Goal: Task Accomplishment & Management: Complete application form

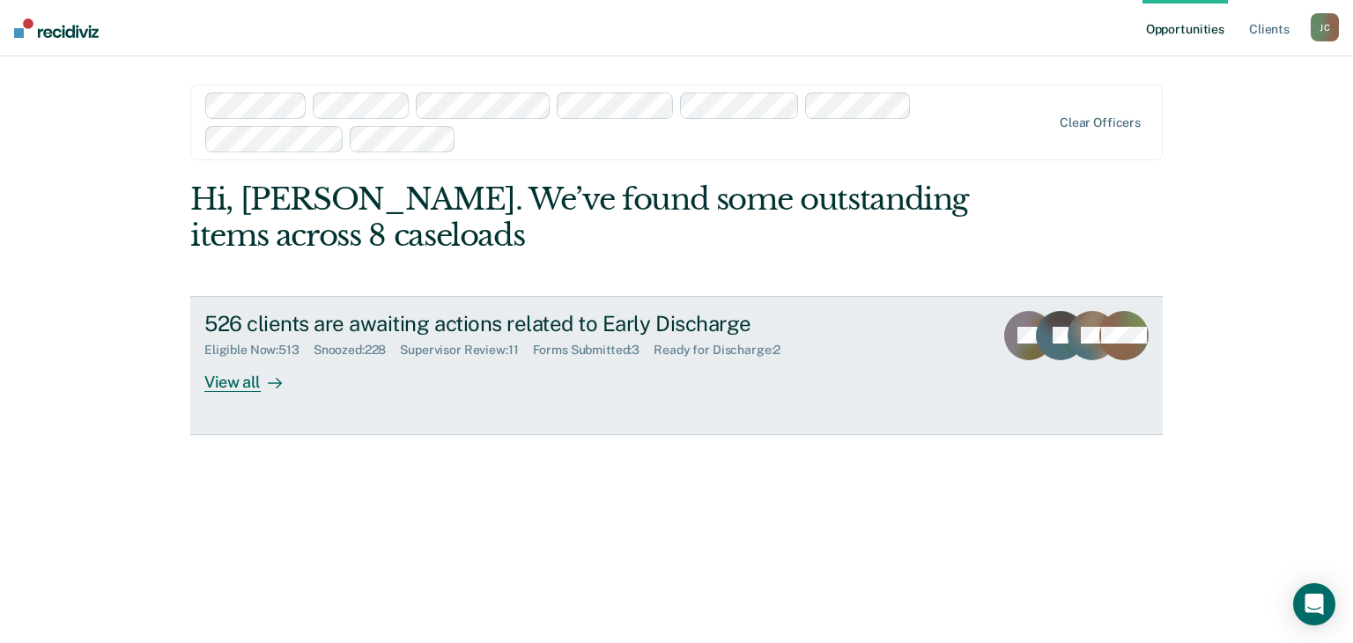
click at [234, 381] on div "View all" at bounding box center [253, 375] width 99 height 34
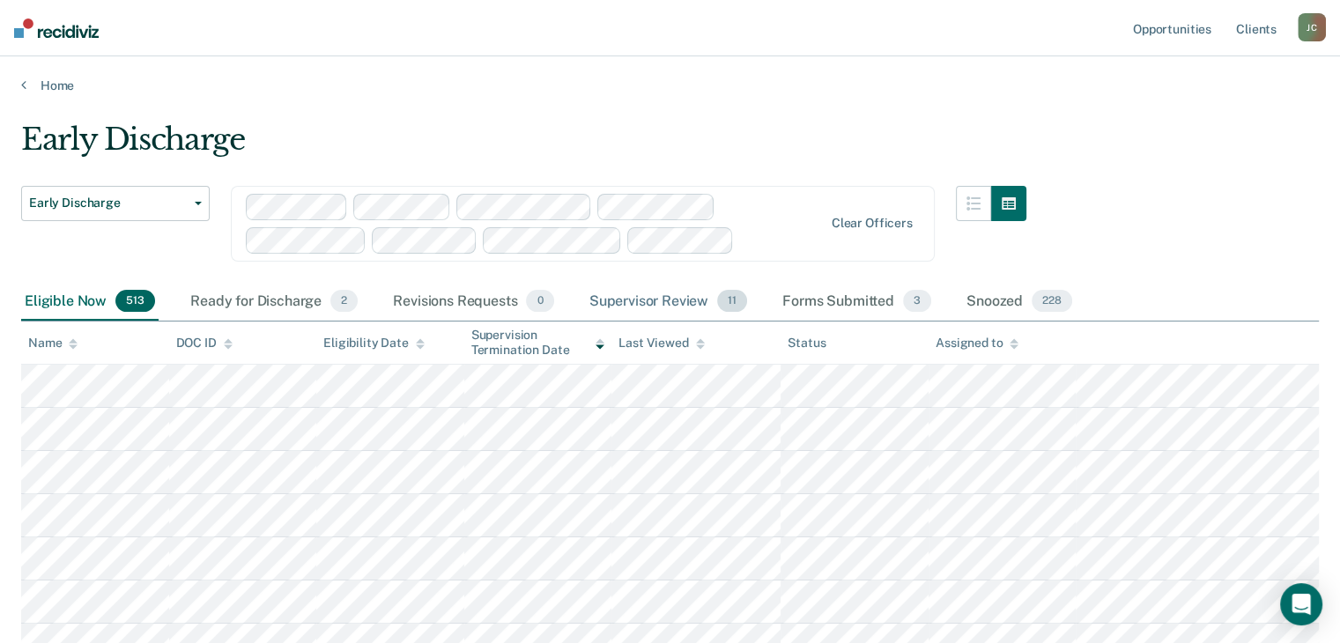
click at [638, 304] on div "Supervisor Review 11" at bounding box center [668, 302] width 165 height 39
drag, startPoint x: 876, startPoint y: 216, endPoint x: 726, endPoint y: 233, distance: 151.6
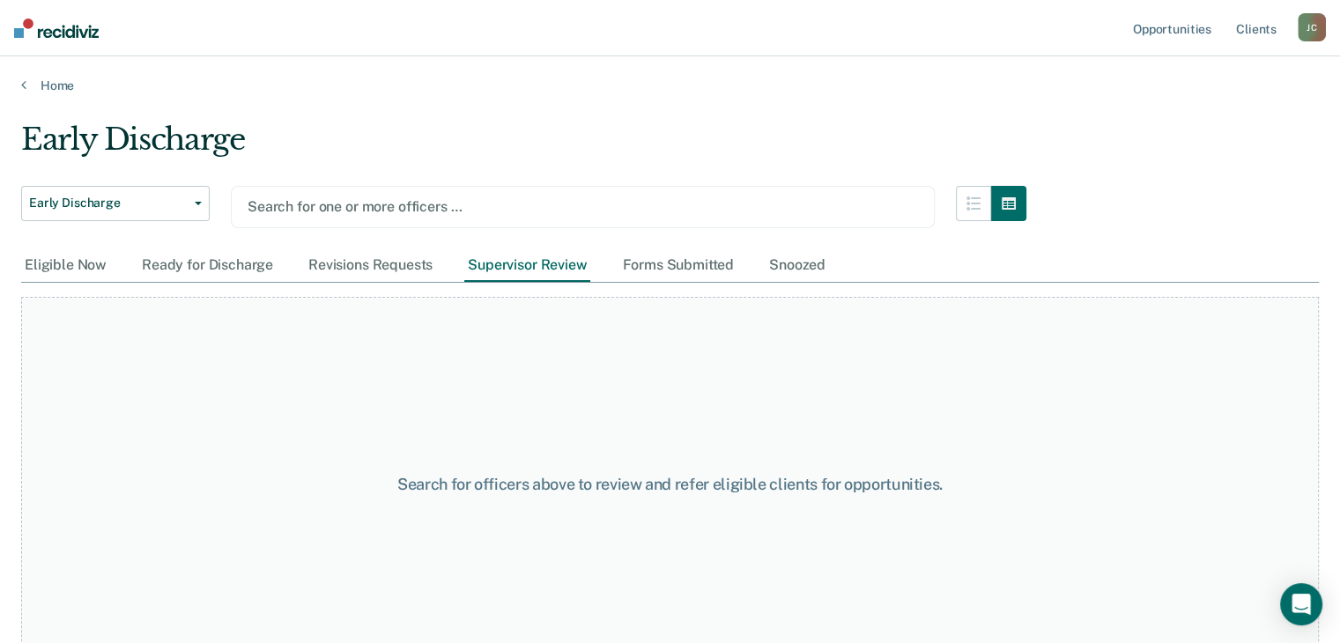
click at [395, 205] on div at bounding box center [583, 206] width 670 height 20
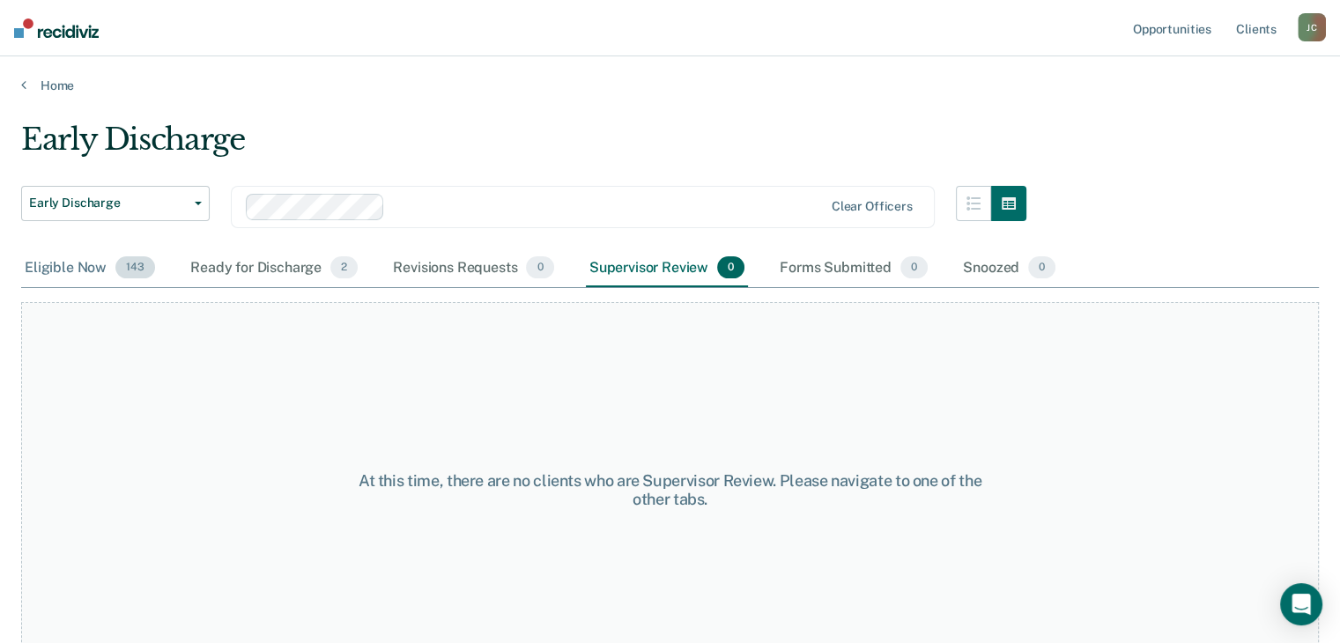
click at [55, 272] on div "Eligible Now 143" at bounding box center [89, 268] width 137 height 39
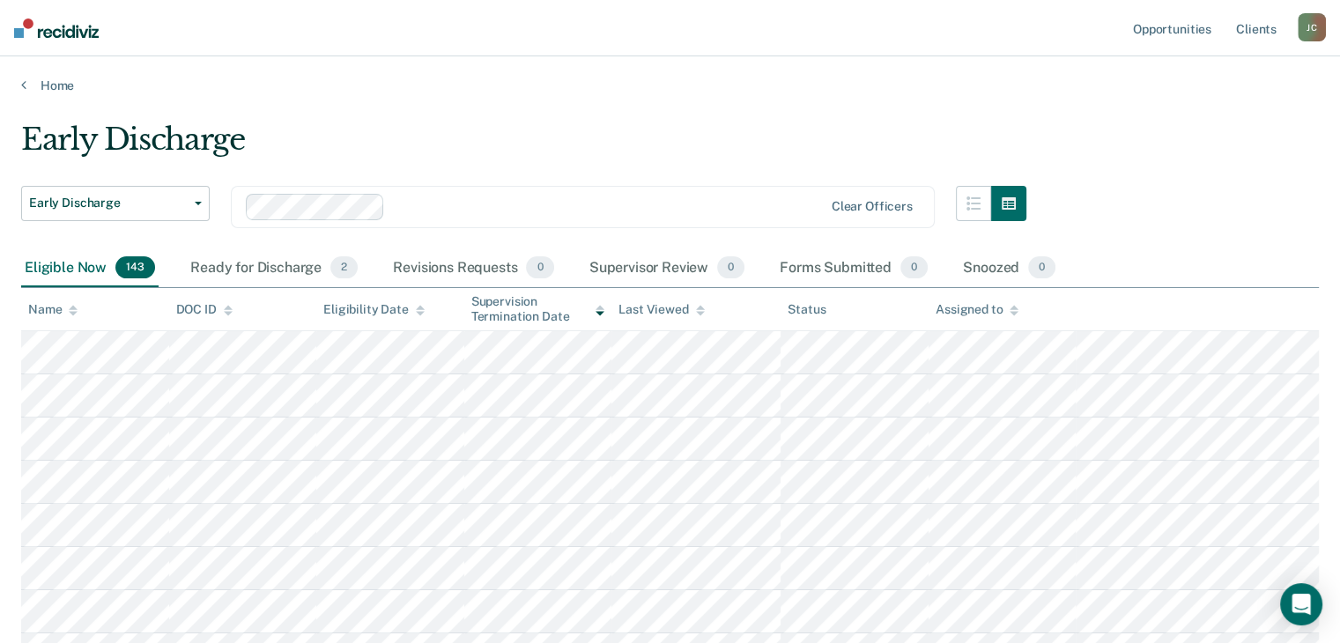
click at [73, 313] on icon at bounding box center [73, 313] width 9 height 4
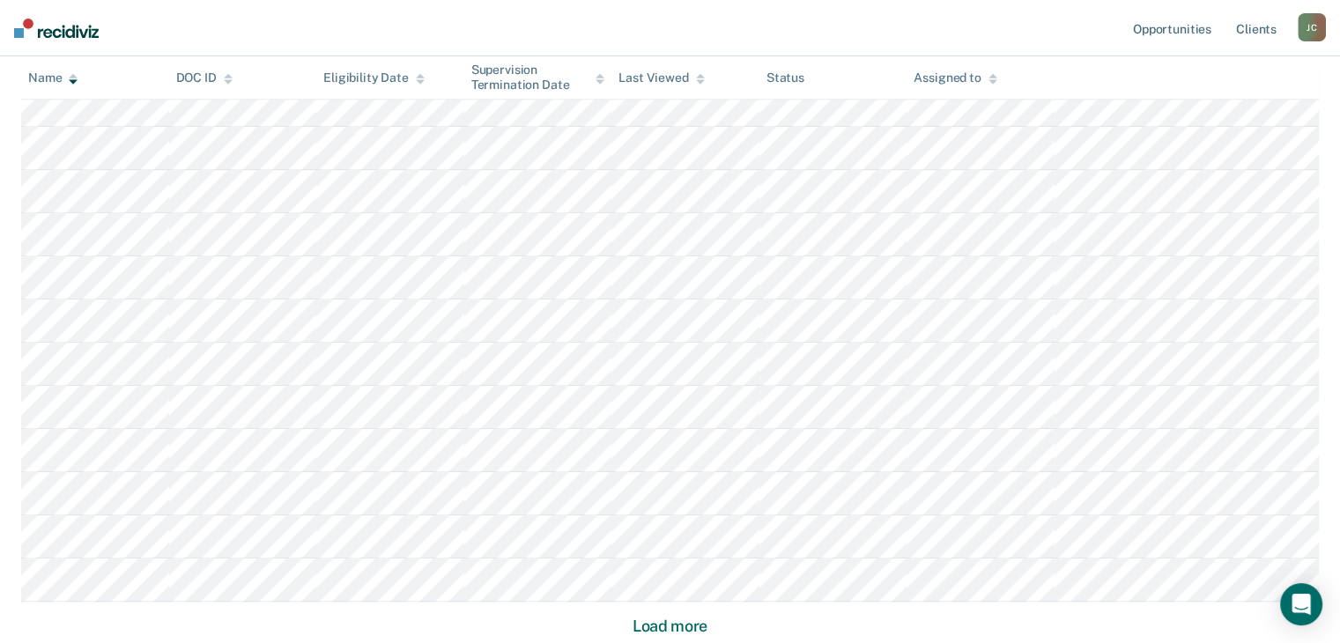
scroll to position [1171, 0]
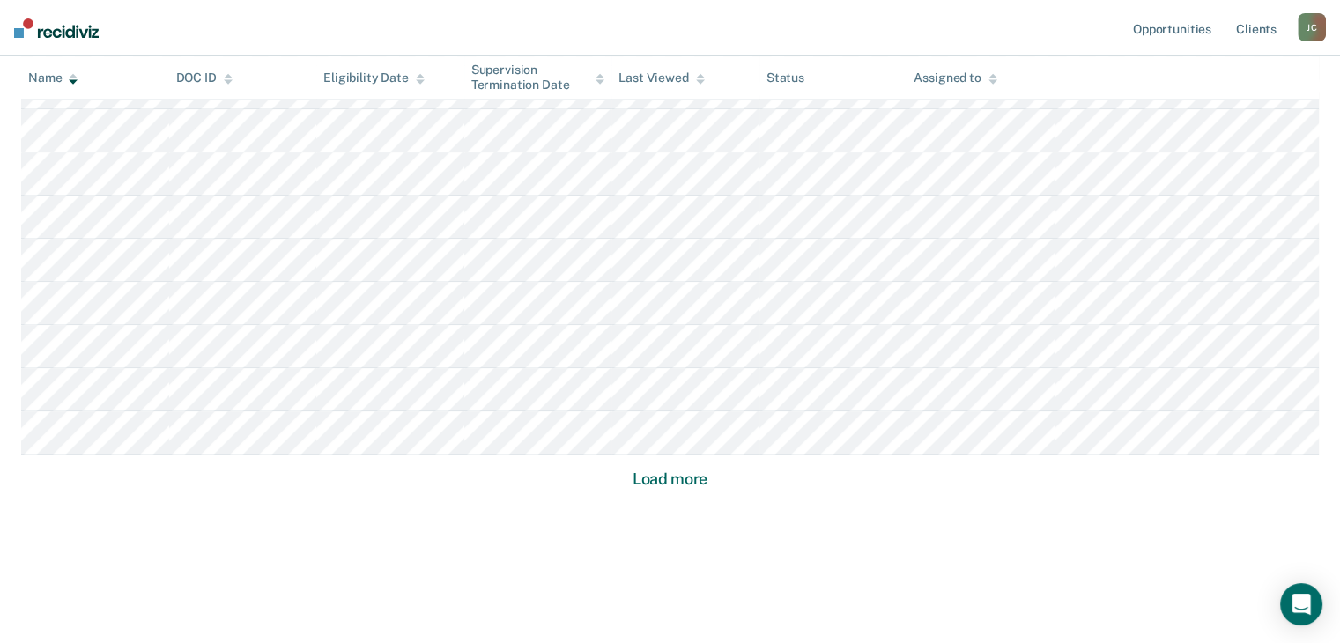
click at [667, 483] on button "Load more" at bounding box center [669, 479] width 85 height 21
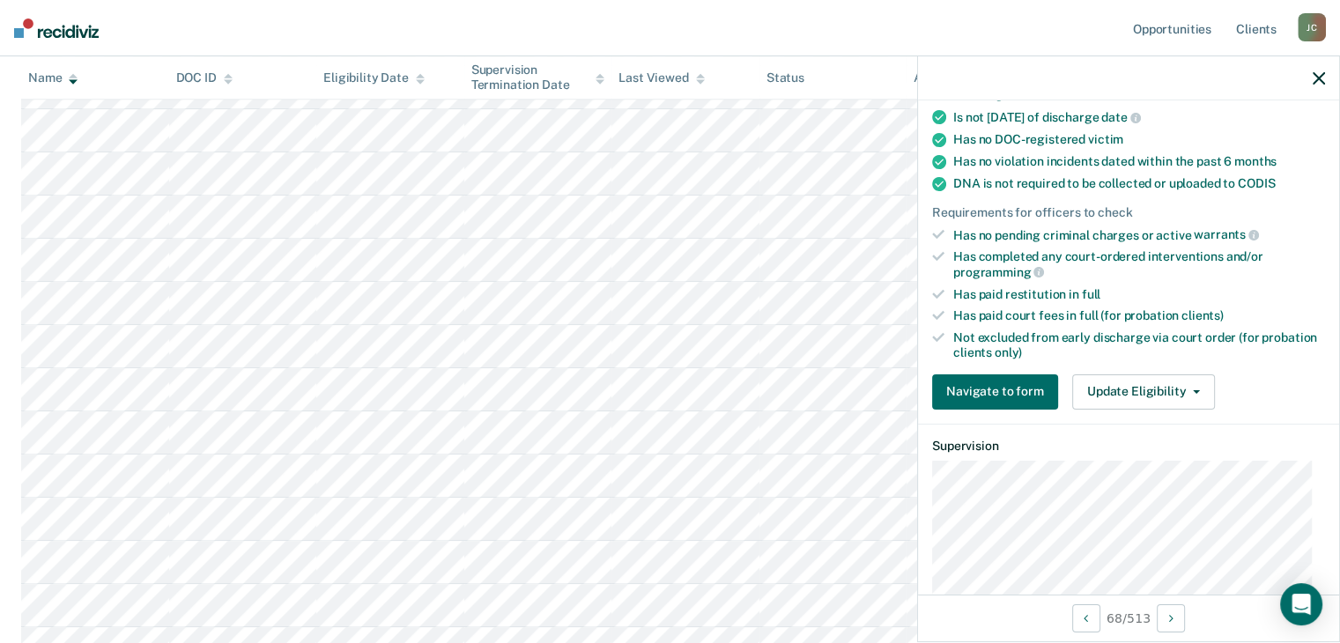
scroll to position [352, 0]
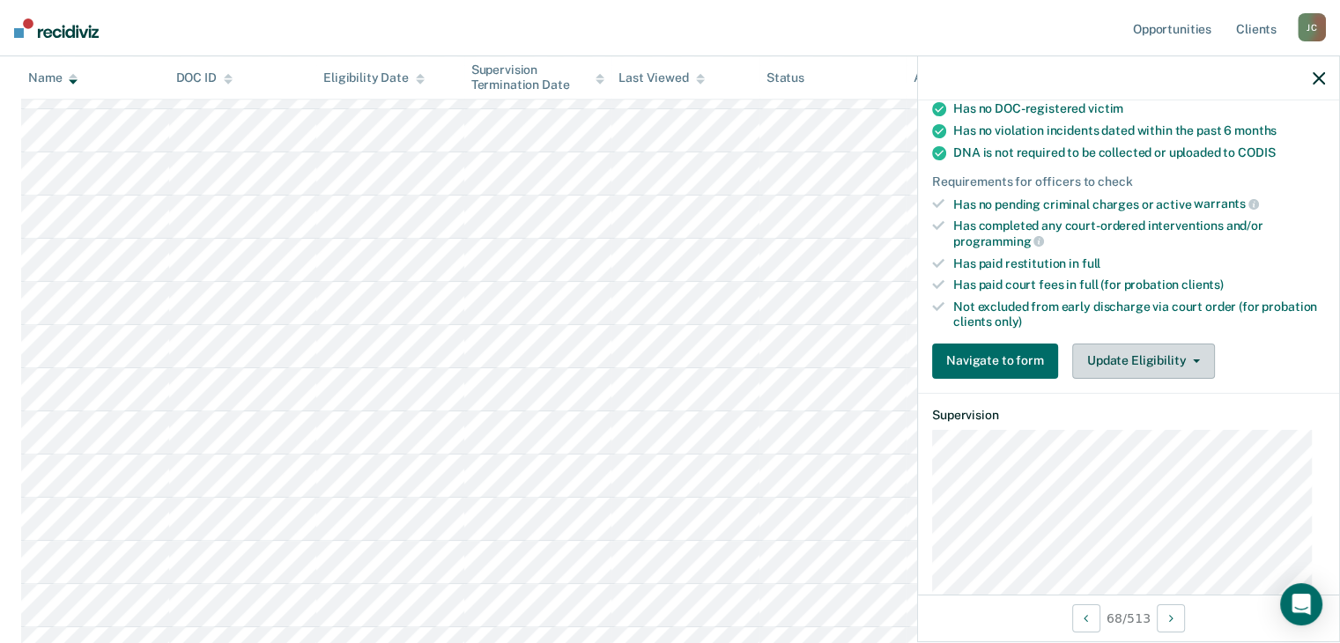
click at [1138, 358] on button "Update Eligibility" at bounding box center [1143, 361] width 143 height 35
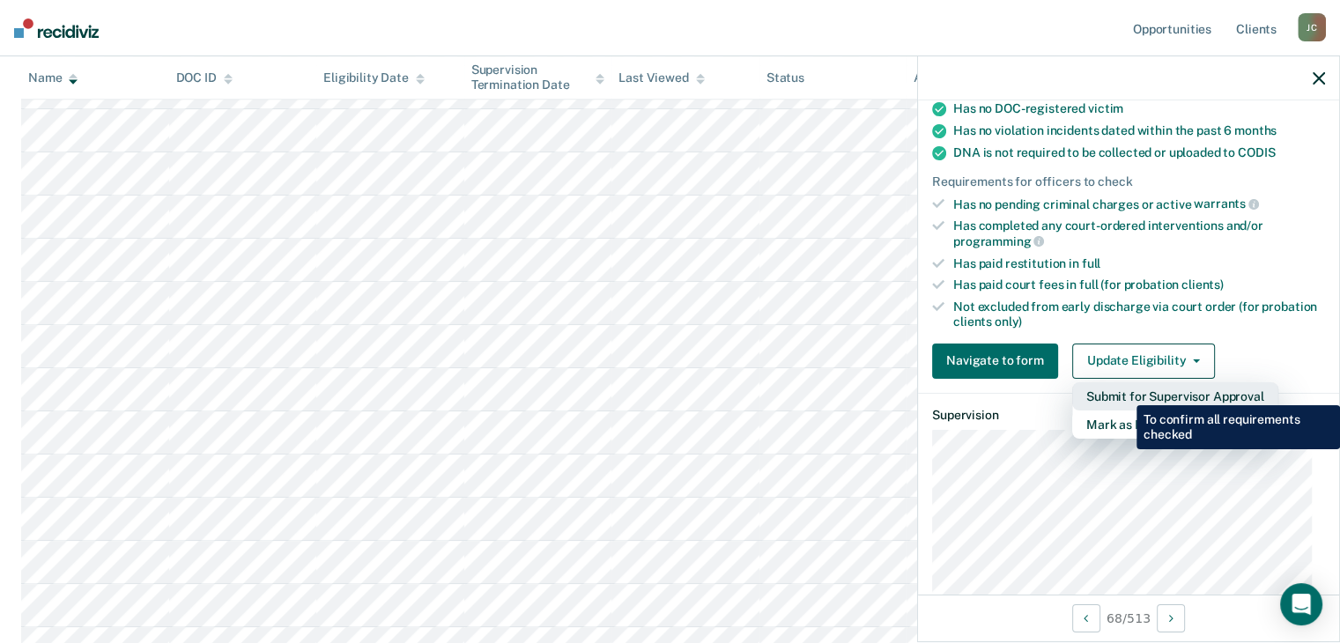
click at [1123, 392] on button "Submit for Supervisor Approval" at bounding box center [1175, 396] width 206 height 28
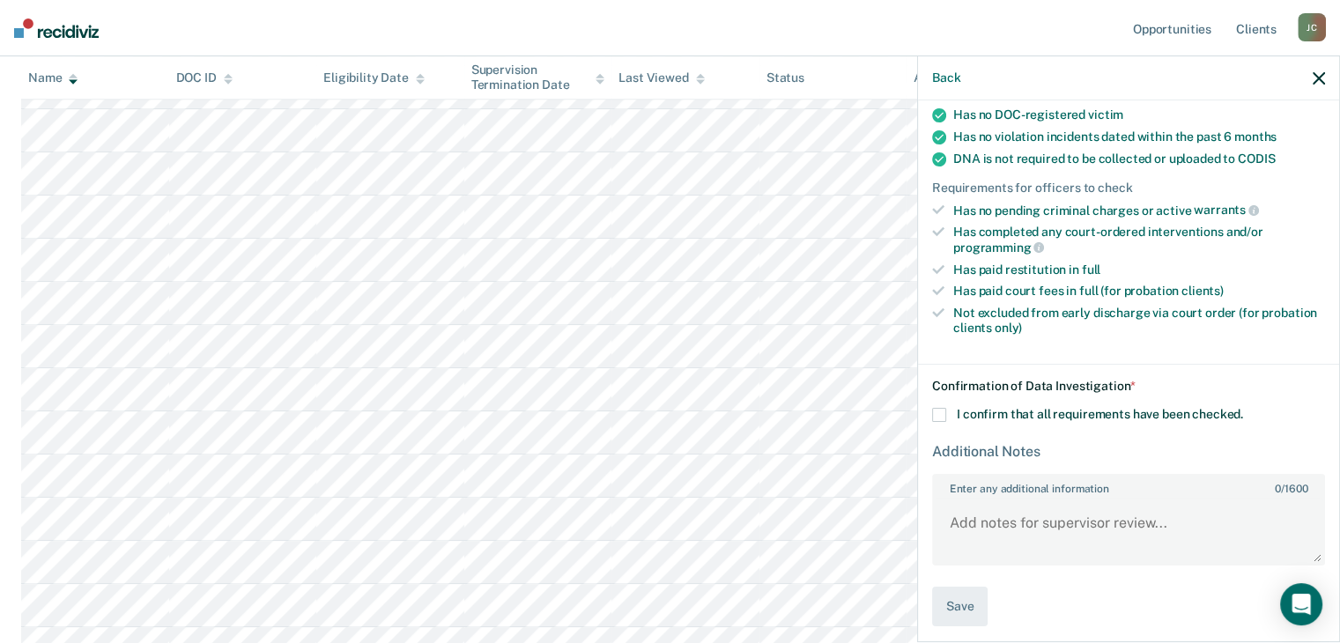
click at [941, 408] on span at bounding box center [939, 415] width 14 height 14
click at [1243, 408] on input "I confirm that all requirements have been checked." at bounding box center [1243, 408] width 0 height 0
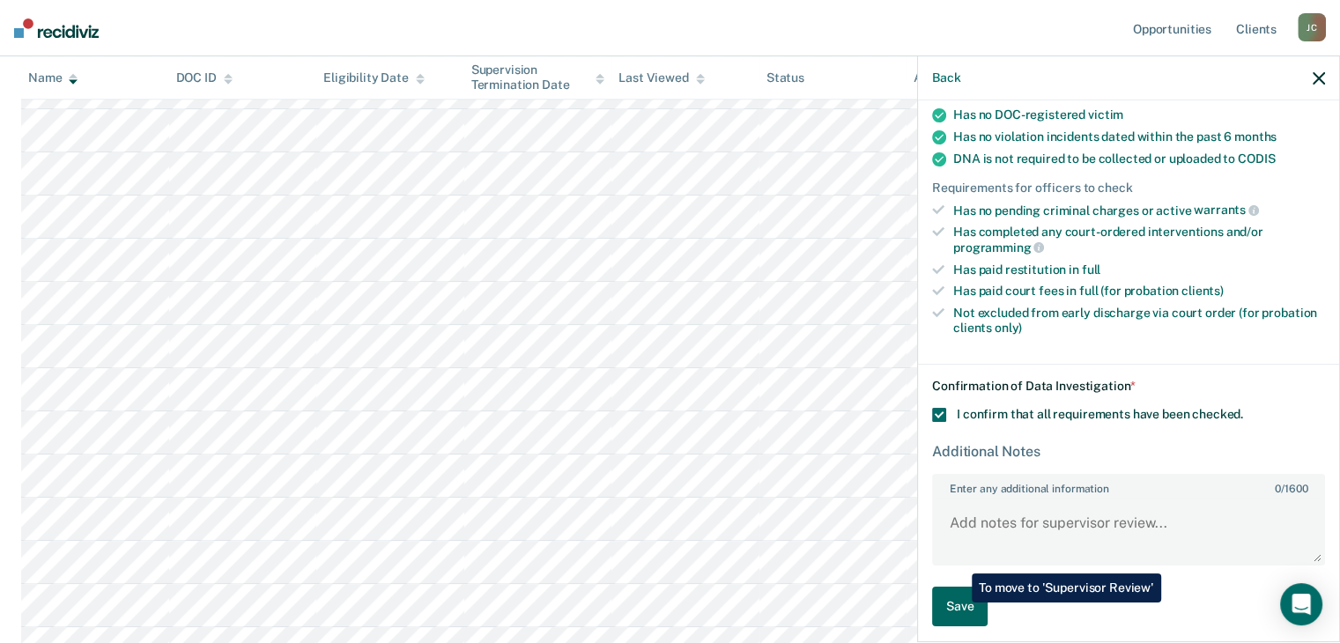
click at [958, 602] on button "Save" at bounding box center [959, 607] width 55 height 40
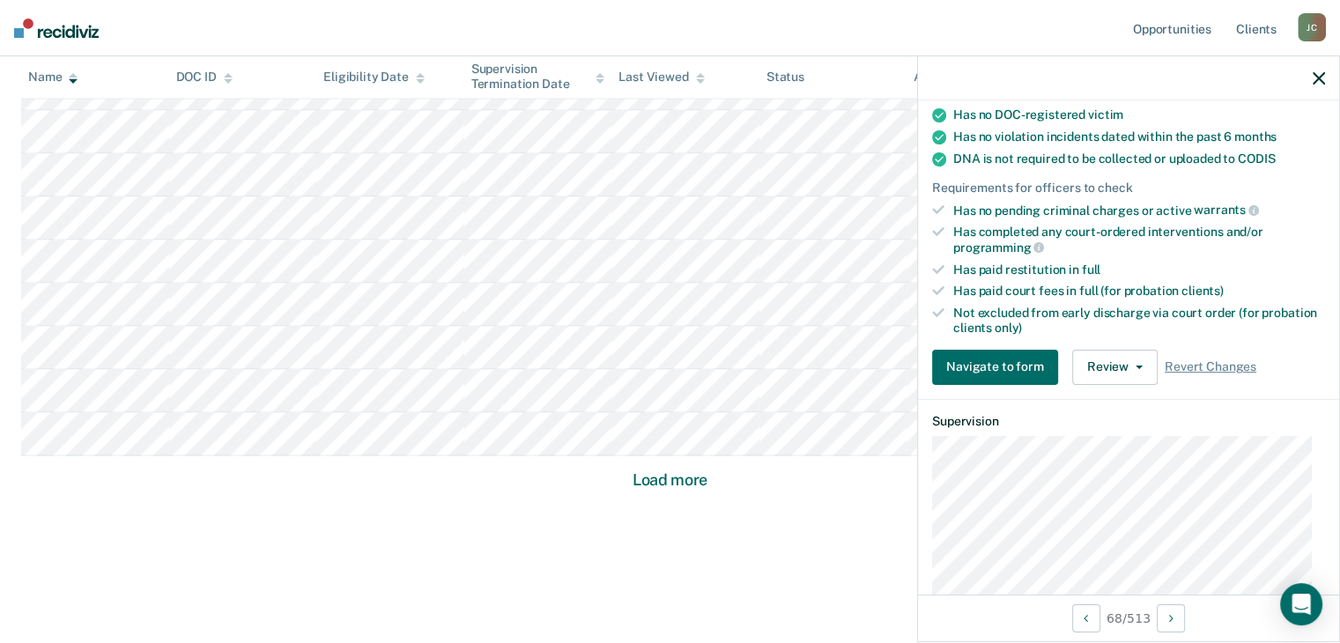
scroll to position [2466, 0]
click at [661, 474] on button "Load more" at bounding box center [669, 479] width 85 height 21
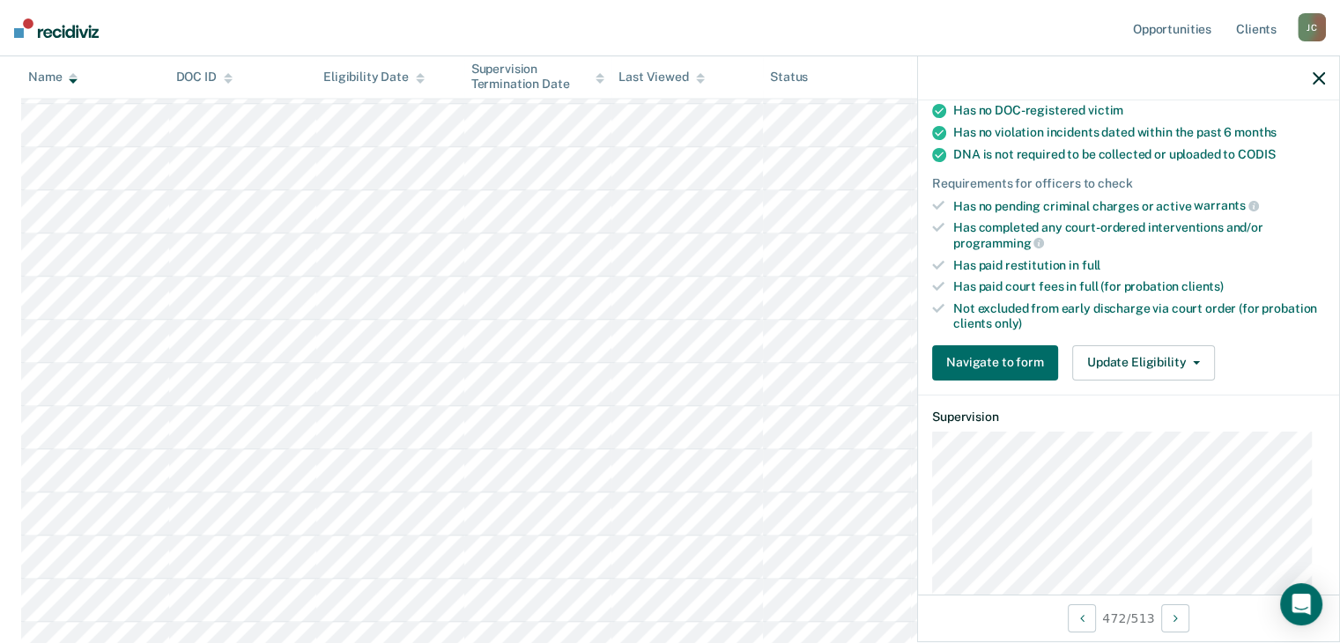
scroll to position [440, 0]
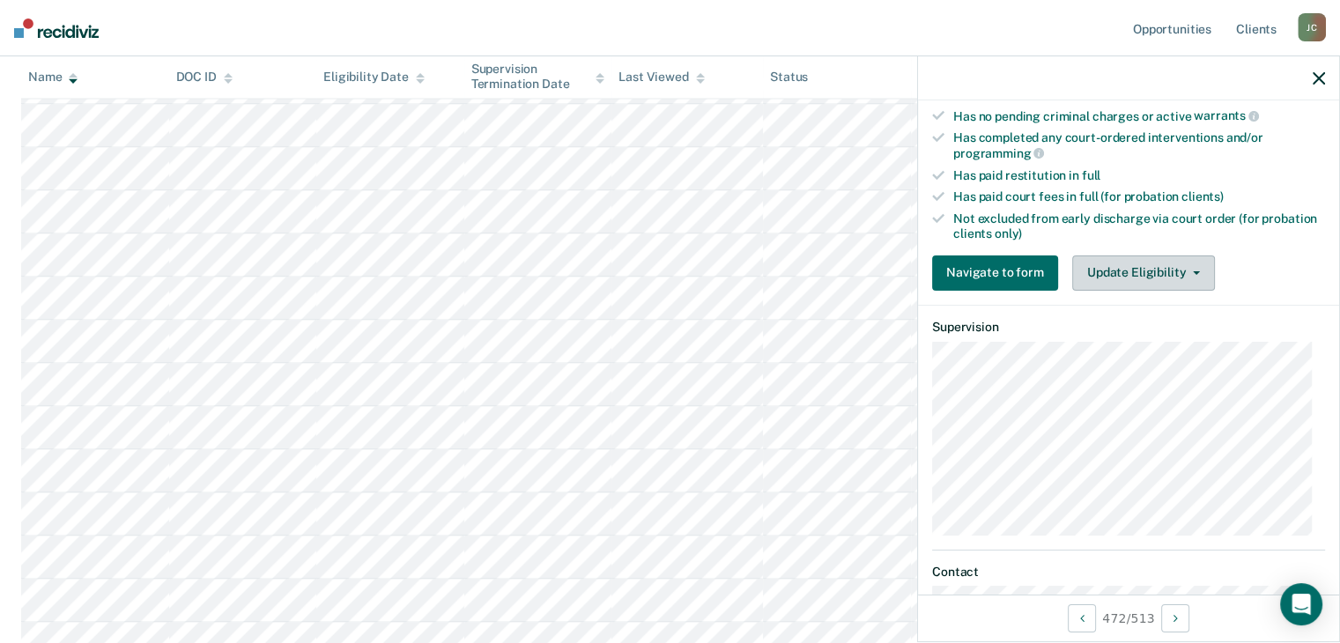
click at [1127, 257] on button "Update Eligibility" at bounding box center [1143, 272] width 143 height 35
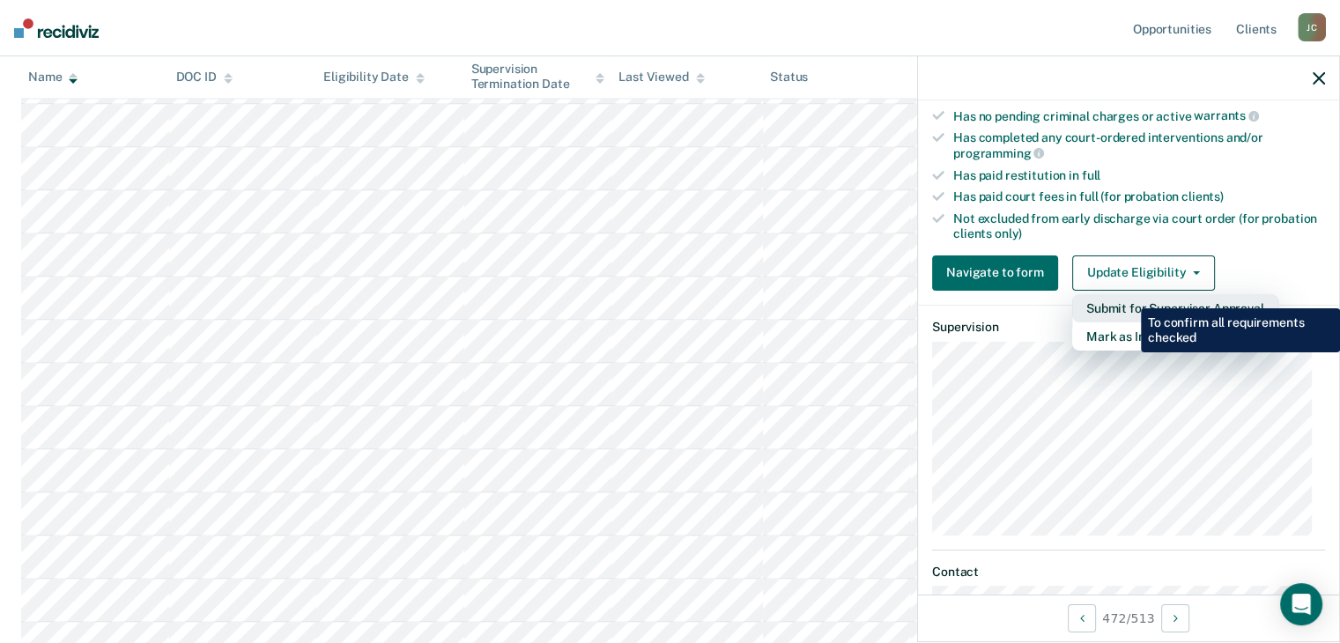
click at [1127, 295] on button "Submit for Supervisor Approval" at bounding box center [1175, 308] width 206 height 28
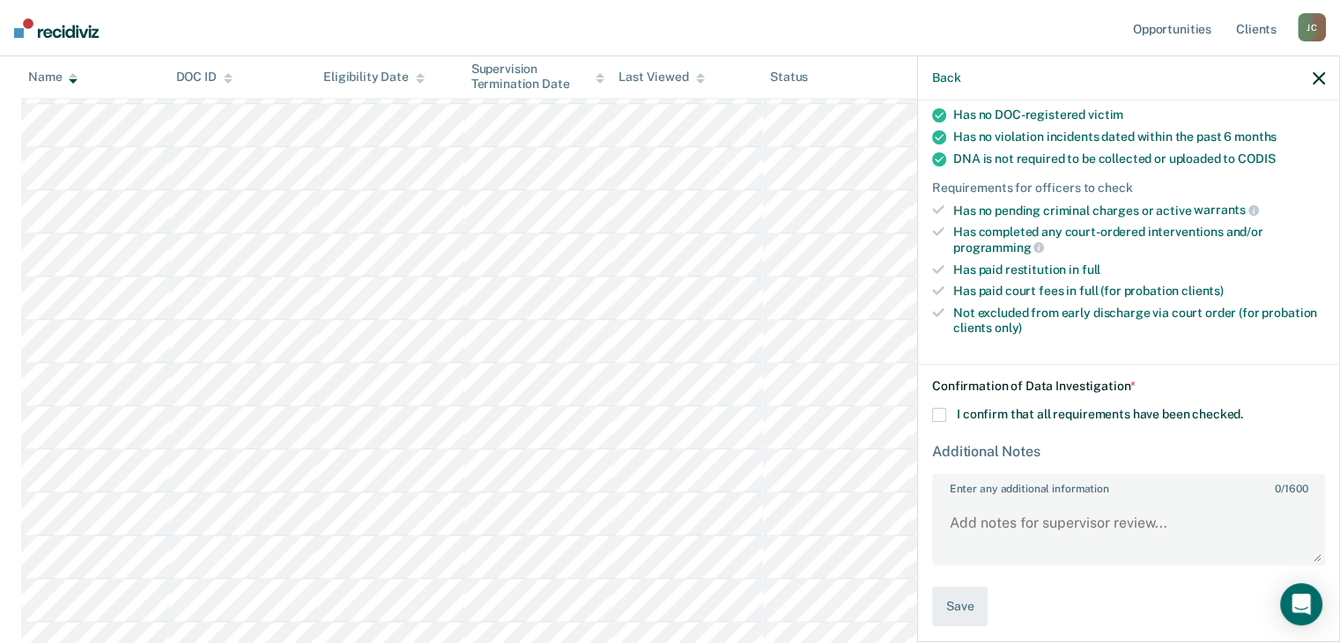
click at [937, 408] on span at bounding box center [939, 415] width 14 height 14
click at [1243, 408] on input "I confirm that all requirements have been checked." at bounding box center [1243, 408] width 0 height 0
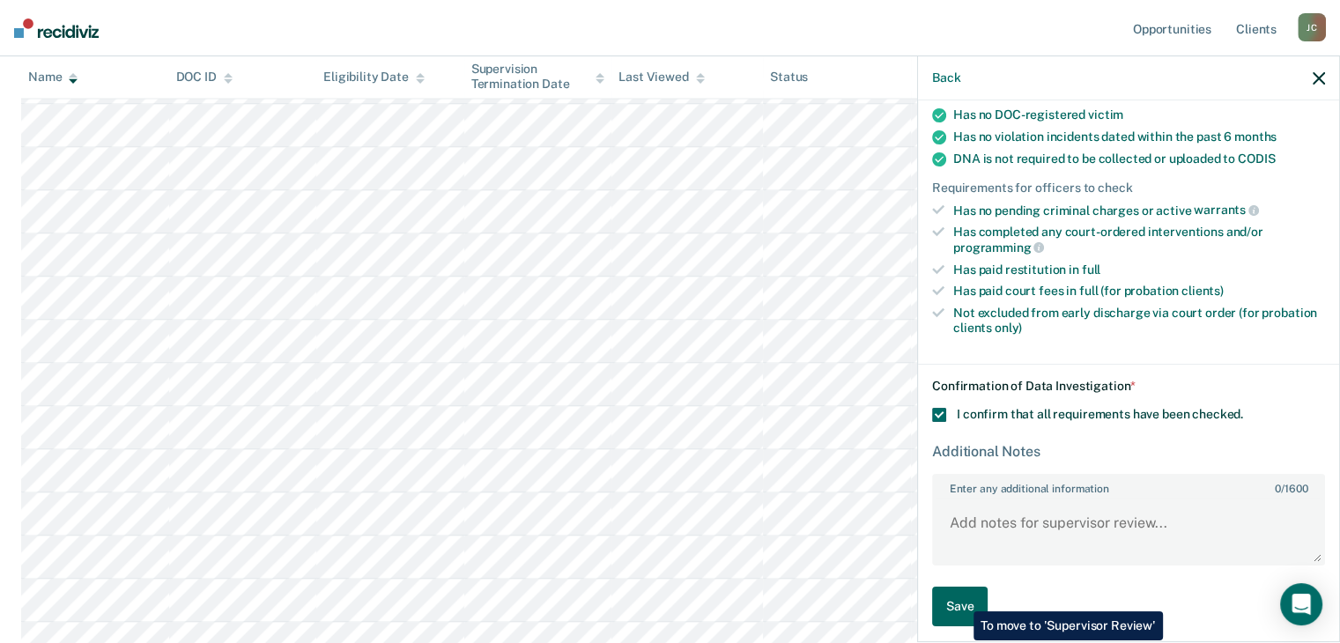
click at [960, 598] on button "Save" at bounding box center [959, 607] width 55 height 40
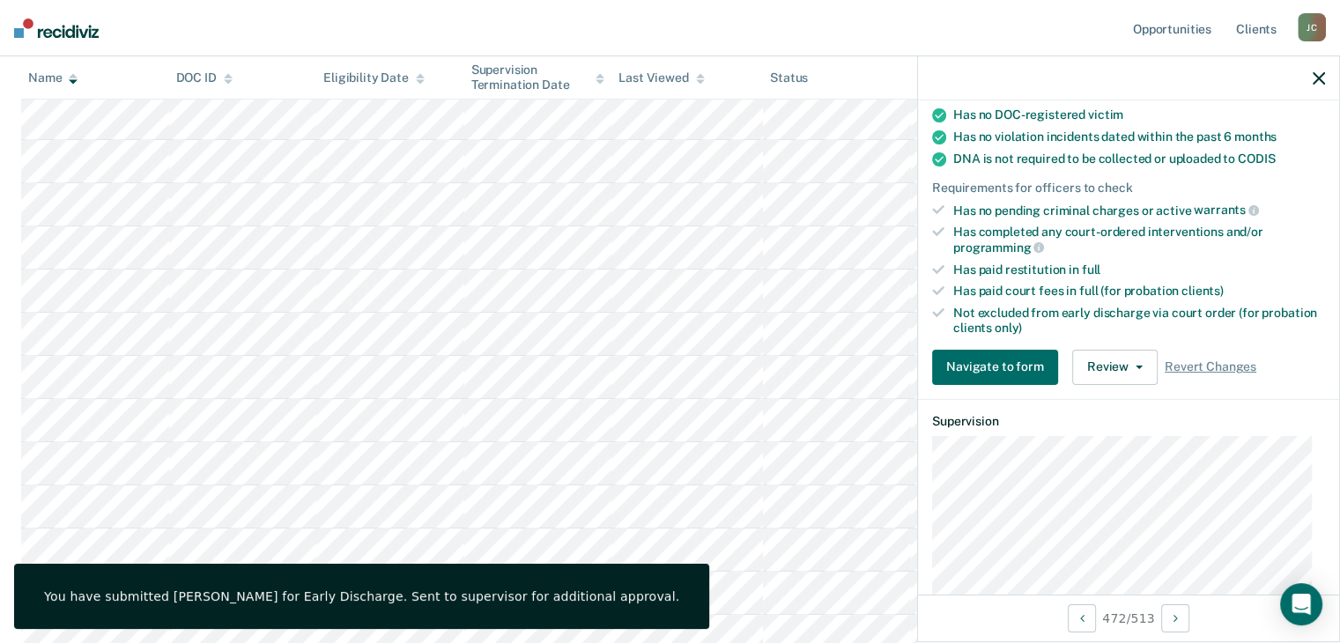
scroll to position [705, 0]
